Goal: Information Seeking & Learning: Learn about a topic

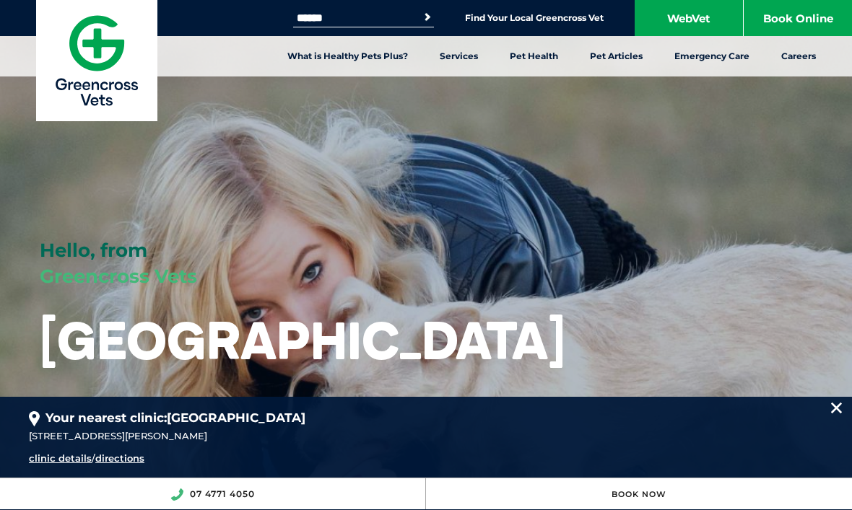
click at [258, 186] on link "Desexing" at bounding box center [257, 182] width 45 height 12
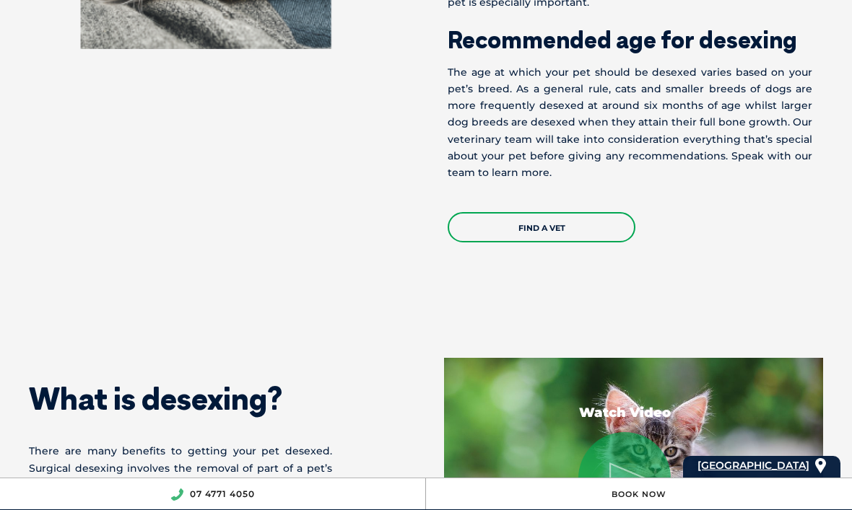
scroll to position [786, 0]
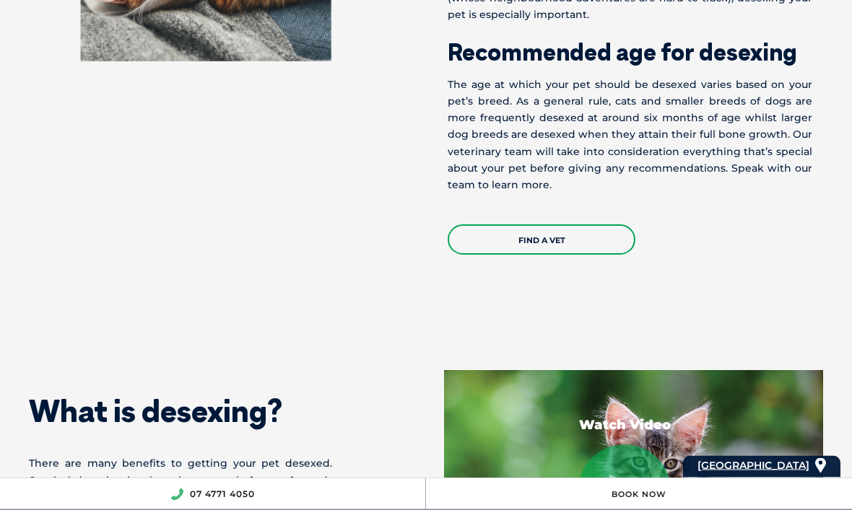
click at [550, 256] on link "Find a Vet" at bounding box center [542, 240] width 188 height 30
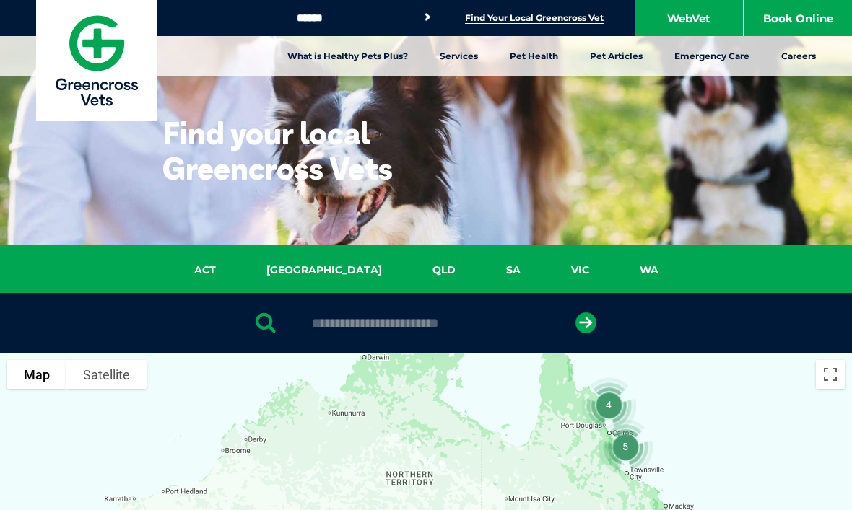
click at [390, 329] on input "text" at bounding box center [426, 323] width 242 height 14
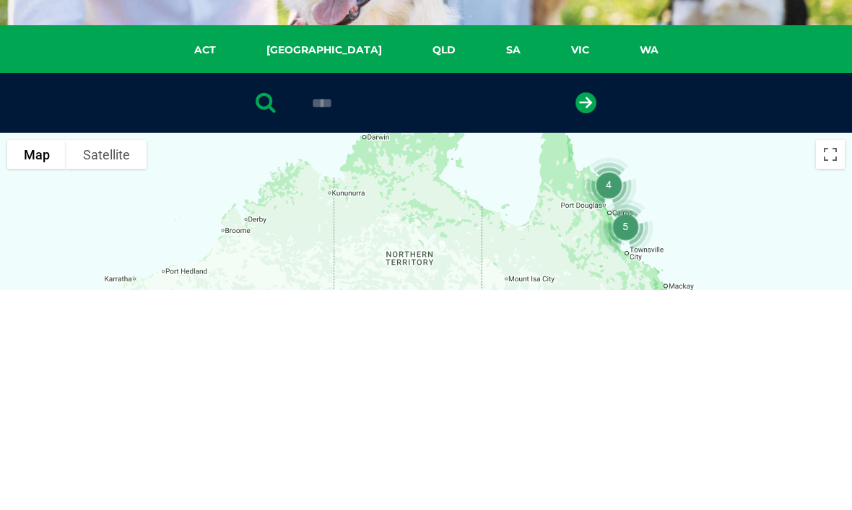
type input "****"
click at [586, 313] on button "submit" at bounding box center [585, 323] width 21 height 21
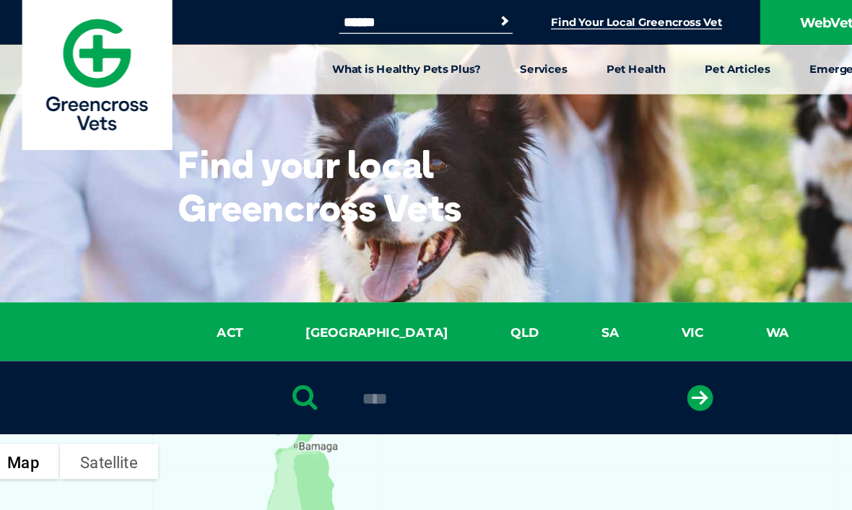
click at [573, 15] on link "Find Your Local Greencross Vet" at bounding box center [534, 18] width 139 height 12
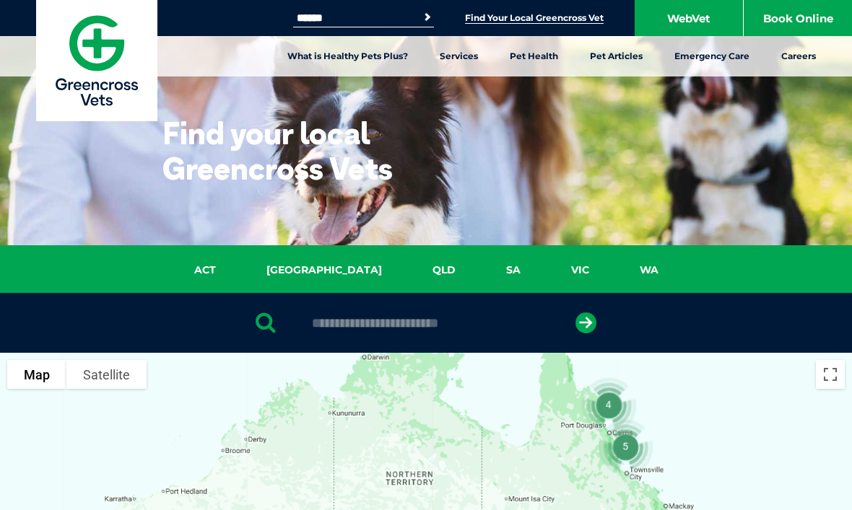
click at [407, 266] on link "QLD" at bounding box center [444, 270] width 74 height 17
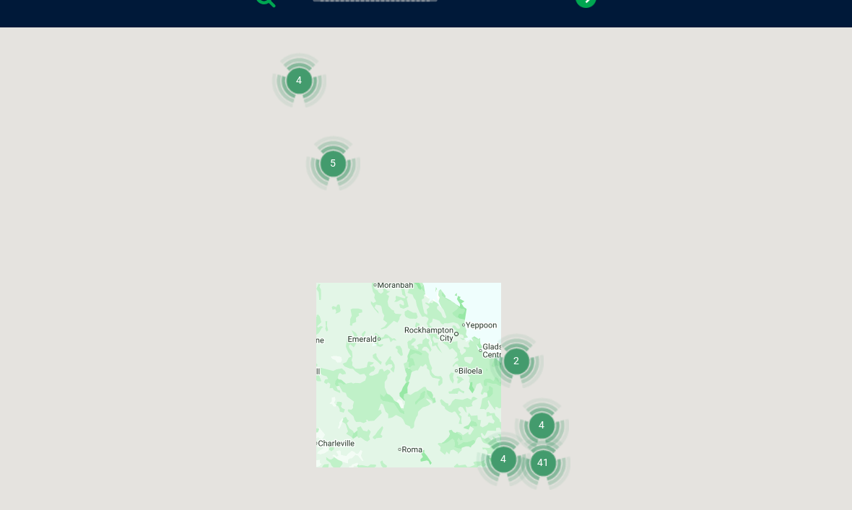
scroll to position [331, 0]
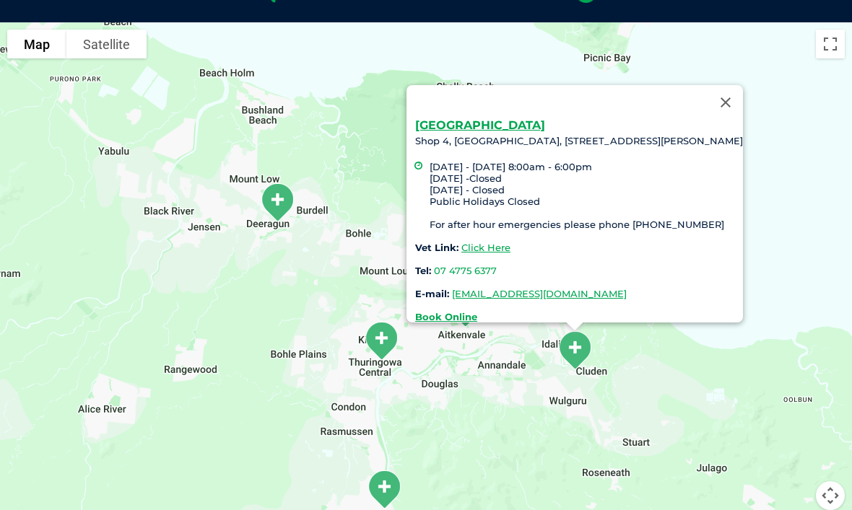
click at [484, 242] on link "Click Here" at bounding box center [485, 248] width 49 height 12
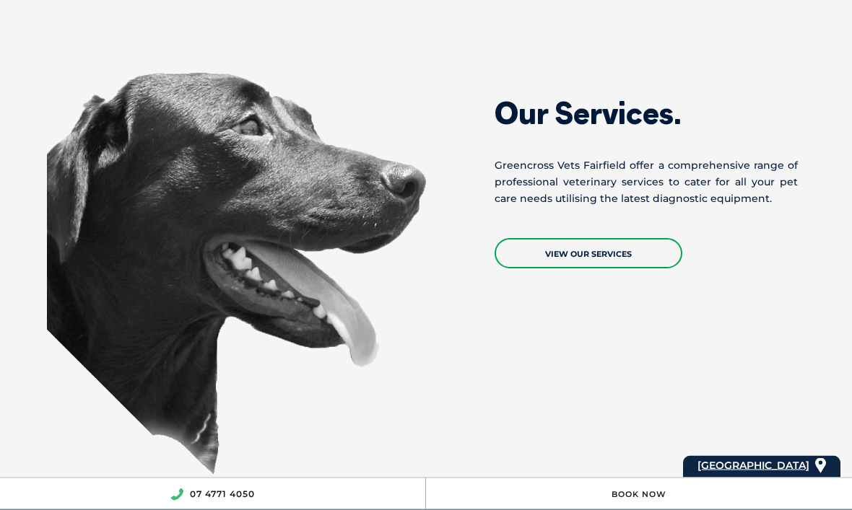
scroll to position [1259, 0]
click at [609, 254] on link "View Our Services" at bounding box center [589, 253] width 188 height 30
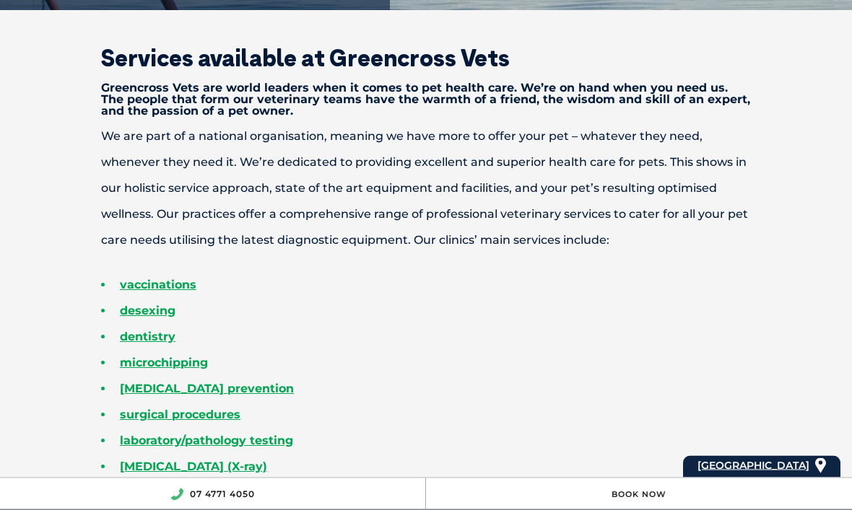
scroll to position [390, 0]
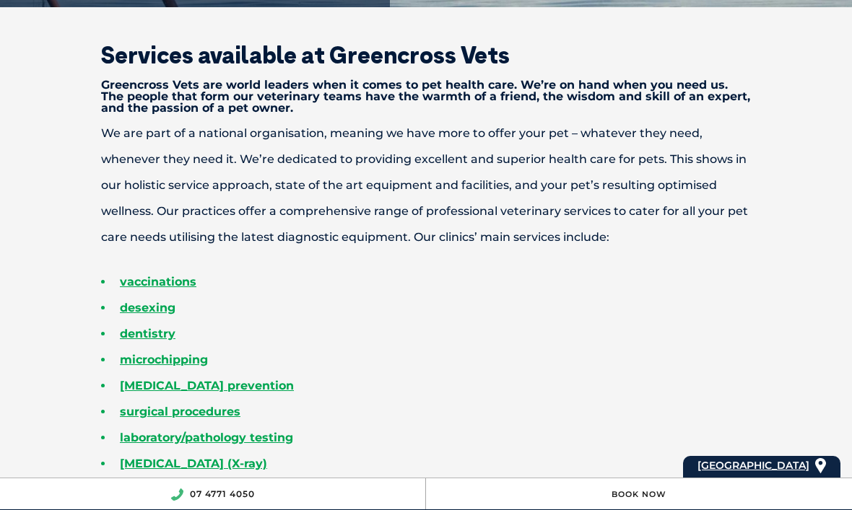
click at [156, 315] on link "desexing" at bounding box center [148, 308] width 56 height 14
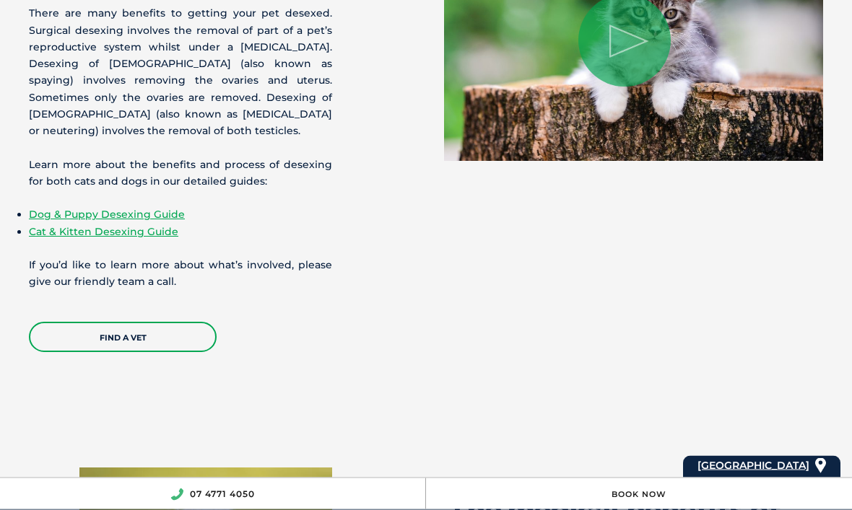
scroll to position [1237, 0]
click at [152, 221] on link "Dog & Puppy Desexing Guide" at bounding box center [107, 214] width 156 height 13
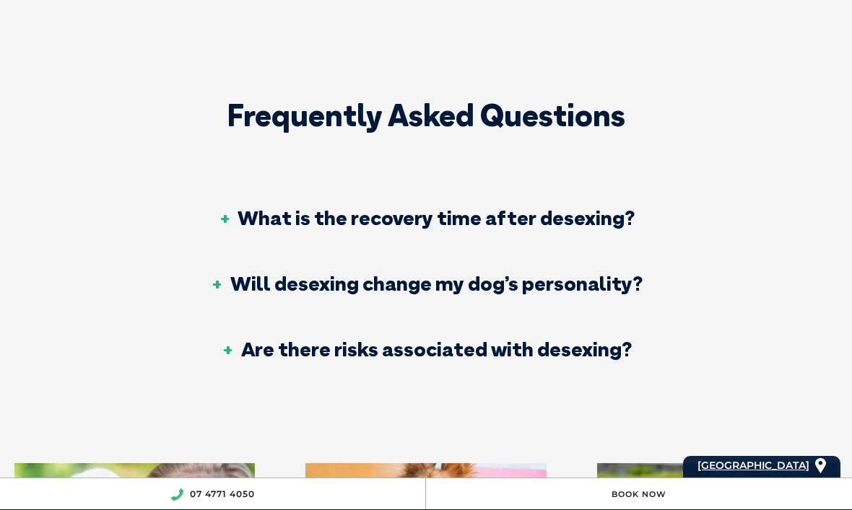
scroll to position [2979, 0]
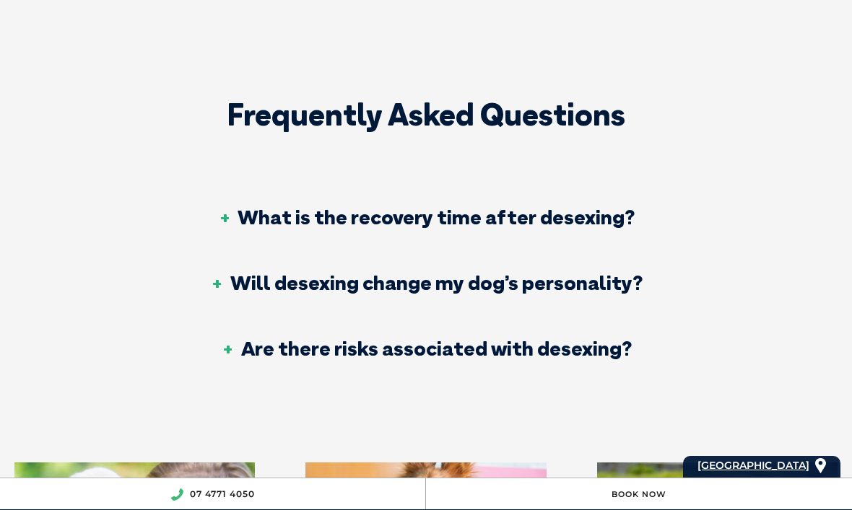
click at [616, 207] on h3 "What is the recovery time after desexing?" at bounding box center [425, 217] width 417 height 20
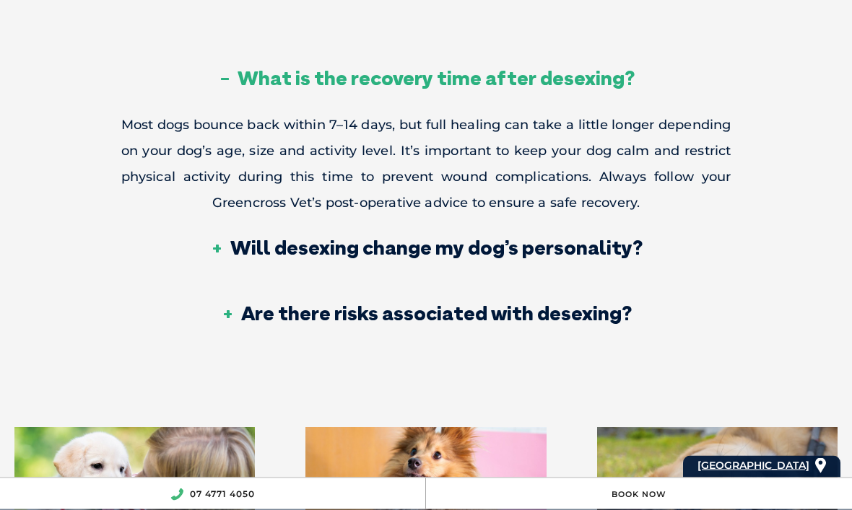
scroll to position [3118, 0]
click at [580, 303] on h3 "Are there risks associated with desexing?" at bounding box center [426, 313] width 411 height 20
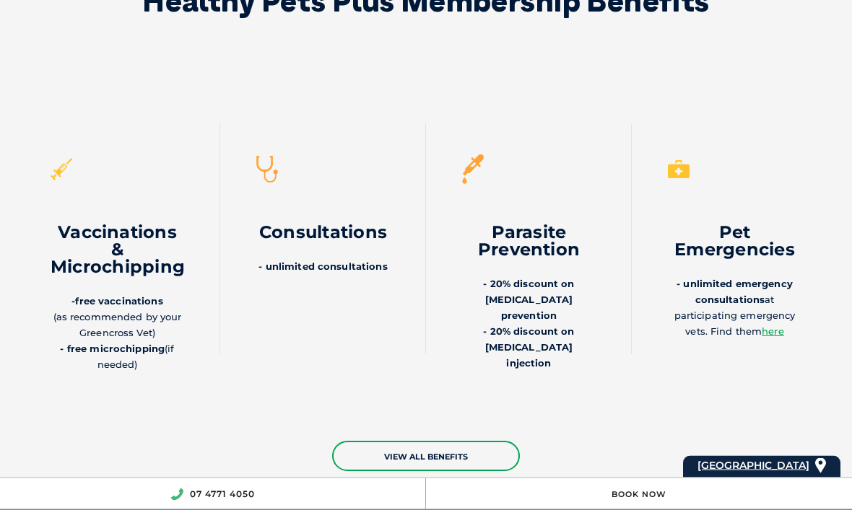
scroll to position [4093, 0]
click at [441, 441] on link "view all benefits" at bounding box center [426, 456] width 188 height 30
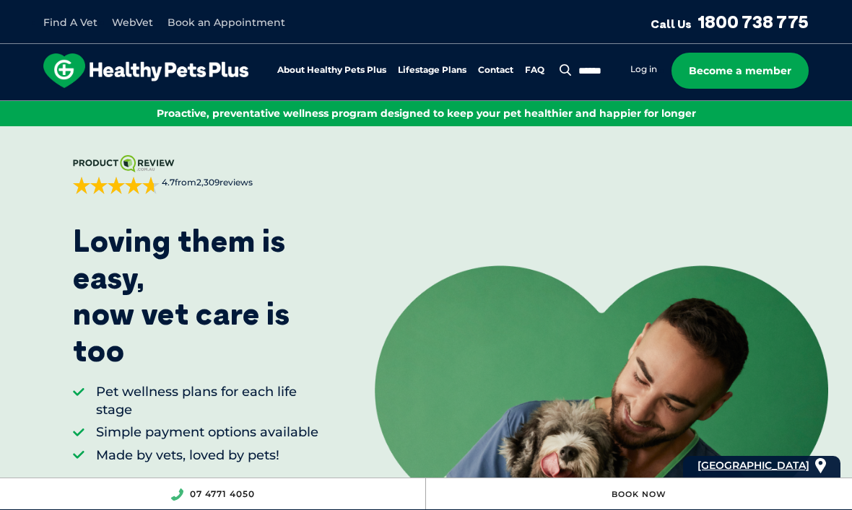
click at [769, 66] on link "Become a member" at bounding box center [739, 71] width 137 height 36
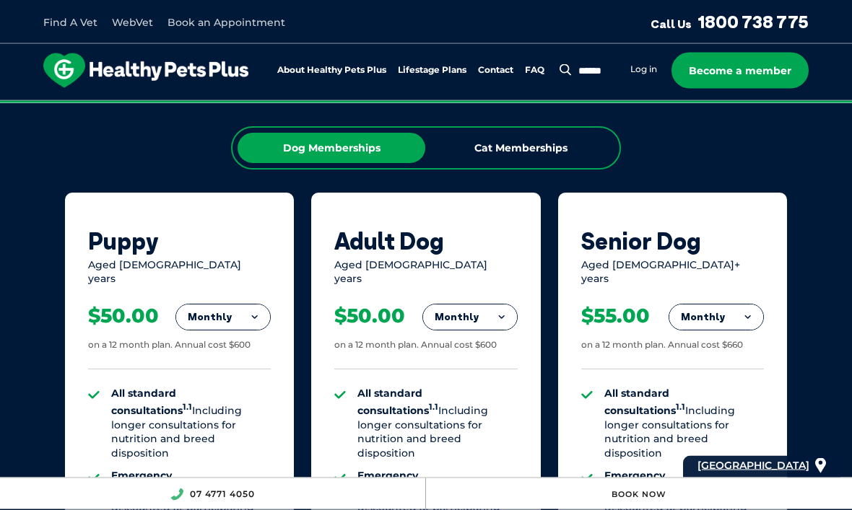
scroll to position [935, 0]
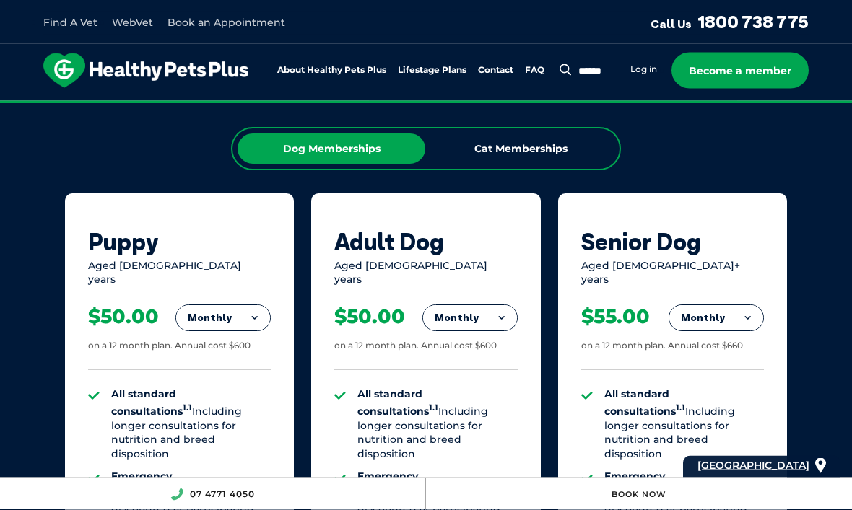
click at [248, 306] on button "Monthly" at bounding box center [223, 319] width 94 height 26
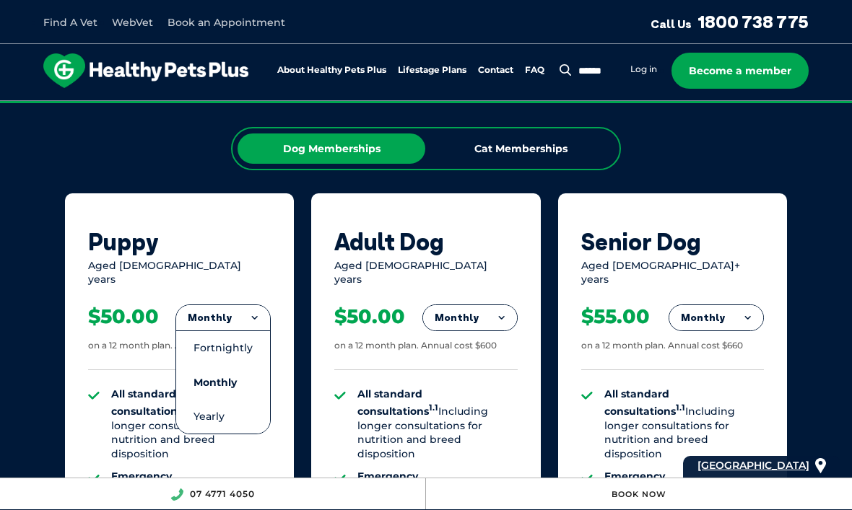
click at [237, 331] on li "Fortnightly" at bounding box center [223, 348] width 94 height 35
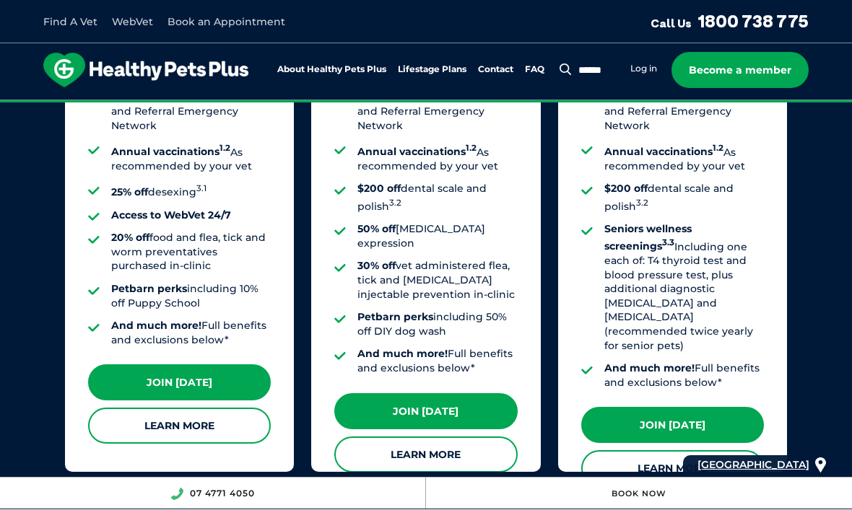
scroll to position [1361, 0]
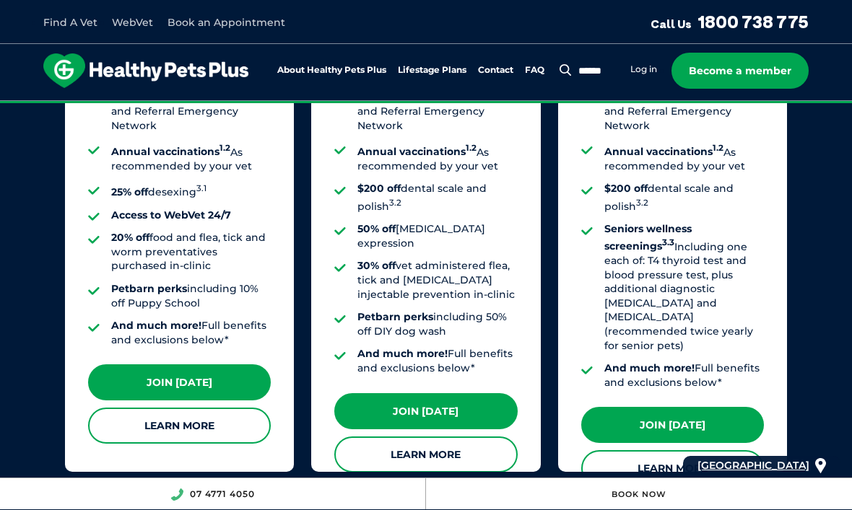
click at [245, 413] on link "Learn More" at bounding box center [179, 426] width 183 height 36
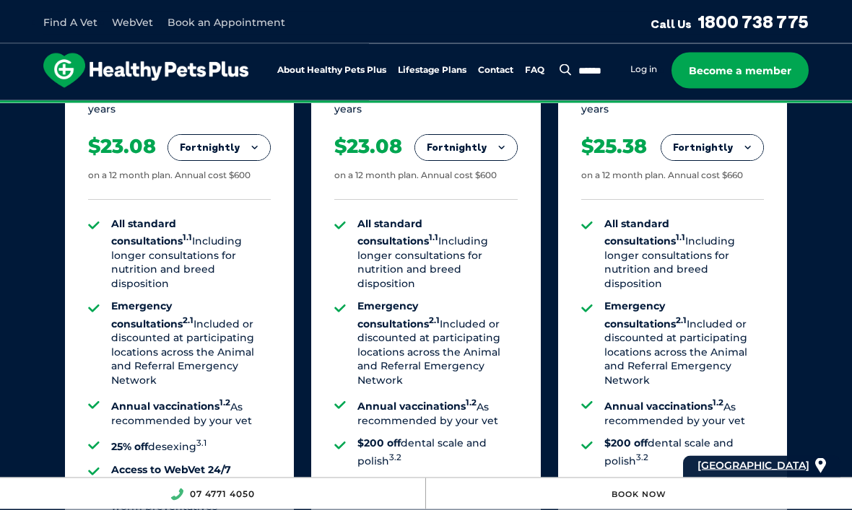
scroll to position [1106, 0]
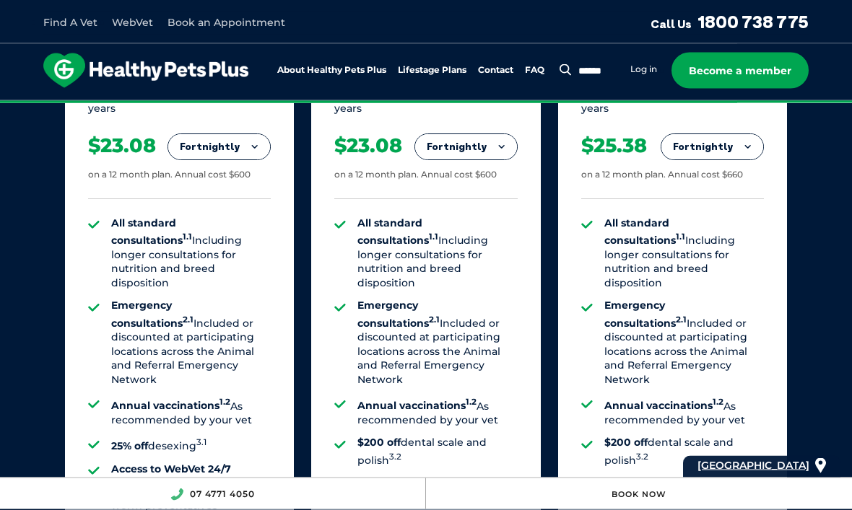
click at [357, 72] on link "About Healthy Pets Plus" at bounding box center [331, 70] width 109 height 9
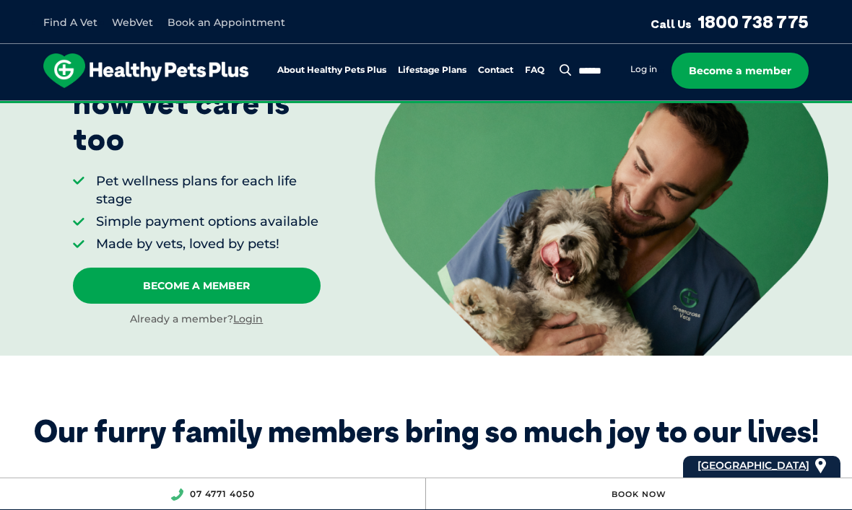
scroll to position [205, 0]
